Goal: Information Seeking & Learning: Learn about a topic

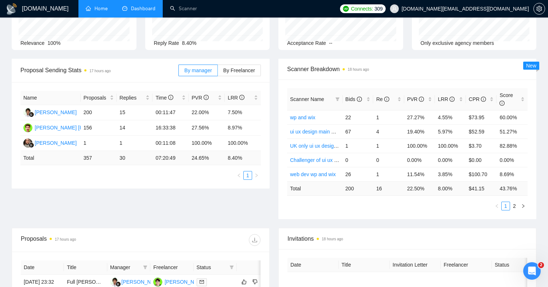
click at [97, 10] on link "Home" at bounding box center [97, 8] width 22 height 6
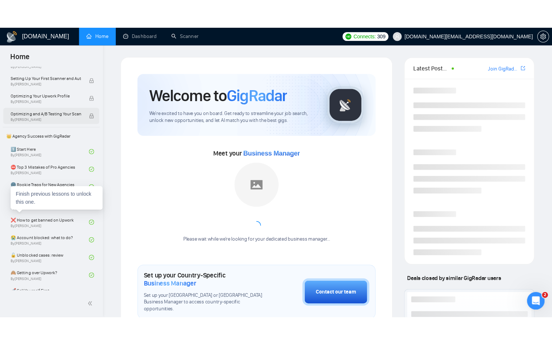
scroll to position [446, 0]
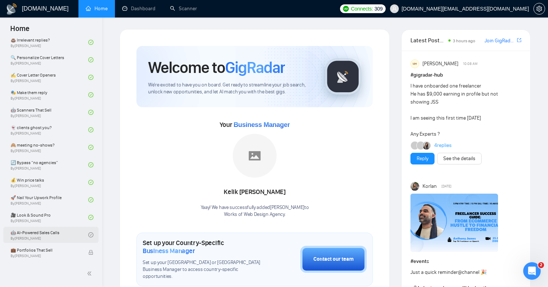
click at [53, 231] on link "🤖 AI-Powered Sales Calls By [PERSON_NAME]" at bounding box center [50, 235] width 78 height 16
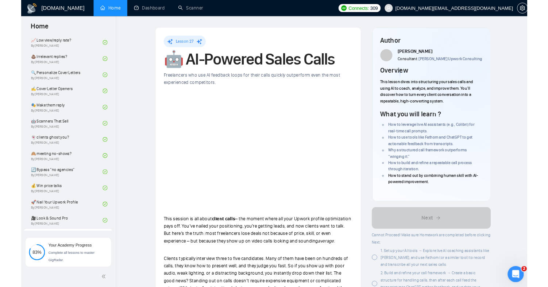
scroll to position [446, 0]
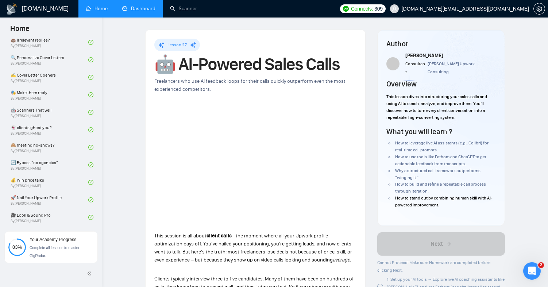
click at [141, 9] on link "Dashboard" at bounding box center [138, 8] width 33 height 6
